Goal: Task Accomplishment & Management: Complete application form

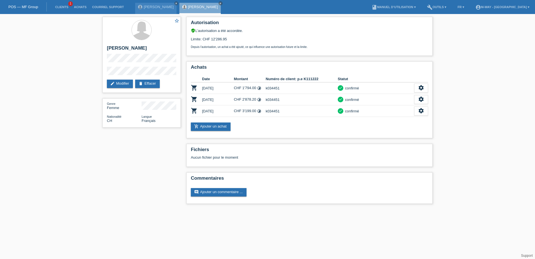
click at [21, 4] on div "POS — MF Group" at bounding box center [23, 6] width 47 height 9
click at [20, 4] on div "POS — MF Group" at bounding box center [23, 6] width 47 height 9
click at [31, 6] on link "POS — MF Group" at bounding box center [23, 7] width 30 height 4
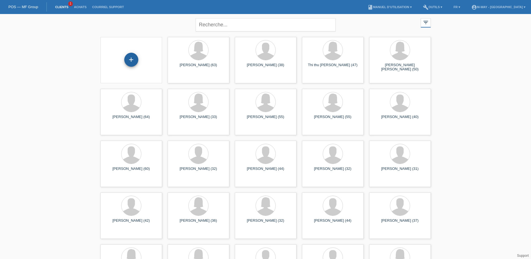
click at [133, 60] on div "+" at bounding box center [131, 60] width 14 height 14
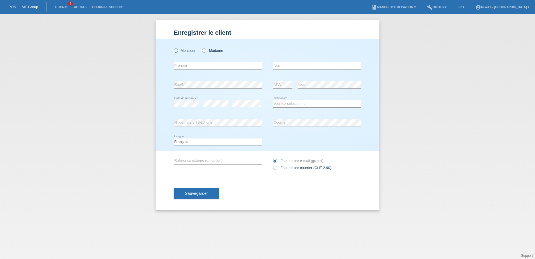
click at [173, 48] on icon at bounding box center [173, 48] width 0 height 0
click at [176, 50] on input "Monsieur" at bounding box center [176, 50] width 4 height 4
radio input "true"
click at [188, 64] on input "text" at bounding box center [218, 65] width 88 height 7
type input "vinh"
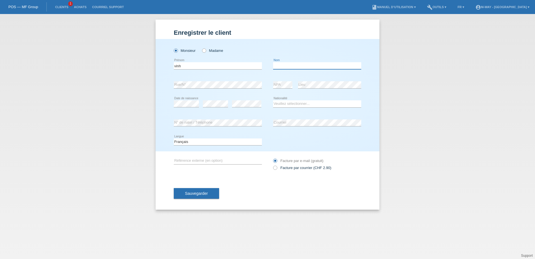
click at [286, 67] on input "text" at bounding box center [317, 65] width 88 height 7
type input "nguyen"
click at [162, 85] on div "Monsieur Madame vinh error Prénom C" at bounding box center [268, 95] width 224 height 112
click at [284, 105] on select "Veuillez sélectionner... Suisse Allemagne Autriche Liechtenstein ------------ A…" at bounding box center [317, 103] width 88 height 7
select select "CH"
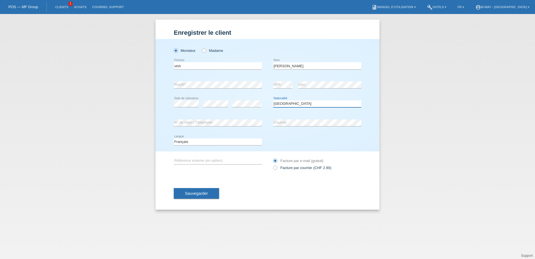
click at [273, 100] on select "Veuillez sélectionner... Suisse Allemagne Autriche Liechtenstein ------------ A…" at bounding box center [317, 103] width 88 height 7
drag, startPoint x: 190, startPoint y: 66, endPoint x: 146, endPoint y: 66, distance: 43.7
click at [146, 66] on div "Enregistrer le client Enregistrer le client Enregistrer le client Monsieur Mada…" at bounding box center [267, 136] width 535 height 245
click at [167, 75] on div "Monsieur Madame vinh error Prénom C" at bounding box center [268, 95] width 224 height 112
click at [202, 195] on button "Sauvegarder" at bounding box center [196, 193] width 45 height 11
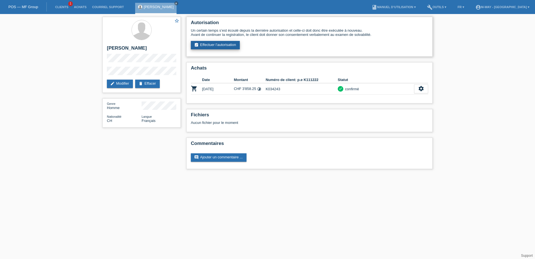
click at [214, 45] on link "assignment_turned_in Effectuer l’autorisation" at bounding box center [215, 45] width 49 height 8
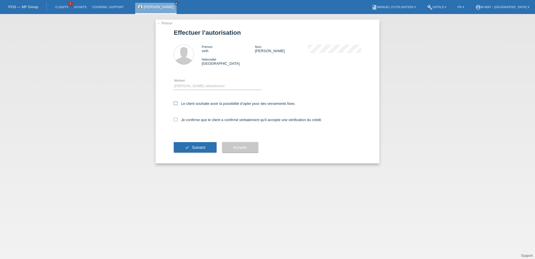
click at [174, 103] on icon at bounding box center [176, 103] width 4 height 4
click at [174, 103] on input "Le client souhaite avoir la possibilité d’opter pour des versements fixes" at bounding box center [176, 103] width 4 height 4
checkbox input "true"
click at [176, 119] on icon at bounding box center [176, 120] width 4 height 4
click at [176, 119] on input "Je confirme que le client a confirmé verbalement qu'il accepte une vérification…" at bounding box center [176, 120] width 4 height 4
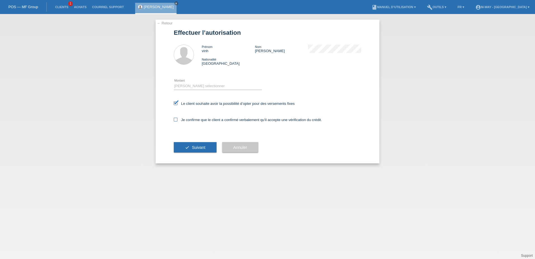
checkbox input "true"
click at [190, 84] on select "Veuillez sélectionner CHF 1.00 - CHF 499.00 CHF 500.00 - CHF 1'999.00 CHF 2'000…" at bounding box center [218, 86] width 88 height 7
select select "3"
click at [174, 83] on select "Veuillez sélectionner CHF 1.00 - CHF 499.00 CHF 500.00 - CHF 1'999.00 CHF 2'000…" at bounding box center [218, 86] width 88 height 7
click at [192, 146] on button "check Suivant" at bounding box center [195, 147] width 43 height 11
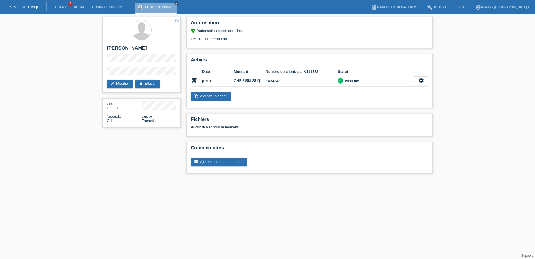
click at [24, 6] on link "POS — MF Group" at bounding box center [23, 7] width 30 height 4
